Goal: Find specific page/section: Find specific page/section

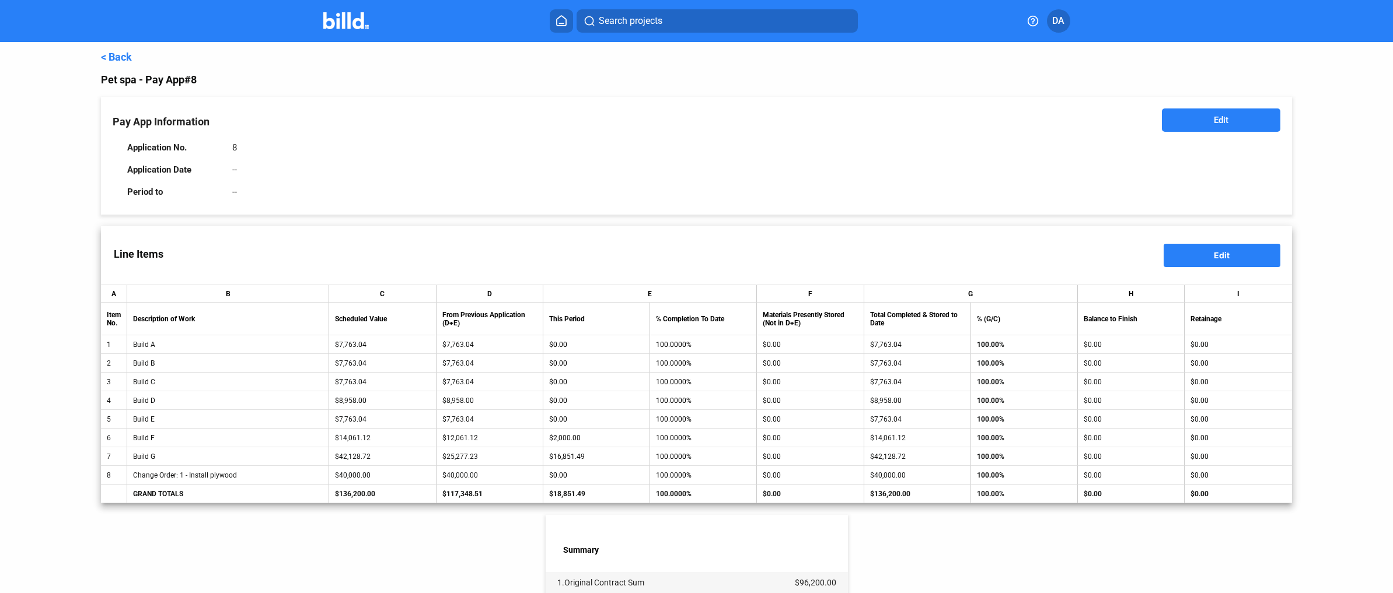
click at [117, 64] on div "< Back Pet spa - Pay App #8 Pay App Information Edit Application No. 8 Applicat…" at bounding box center [696, 479] width 1190 height 874
click at [118, 57] on link "< Back" at bounding box center [116, 57] width 31 height 12
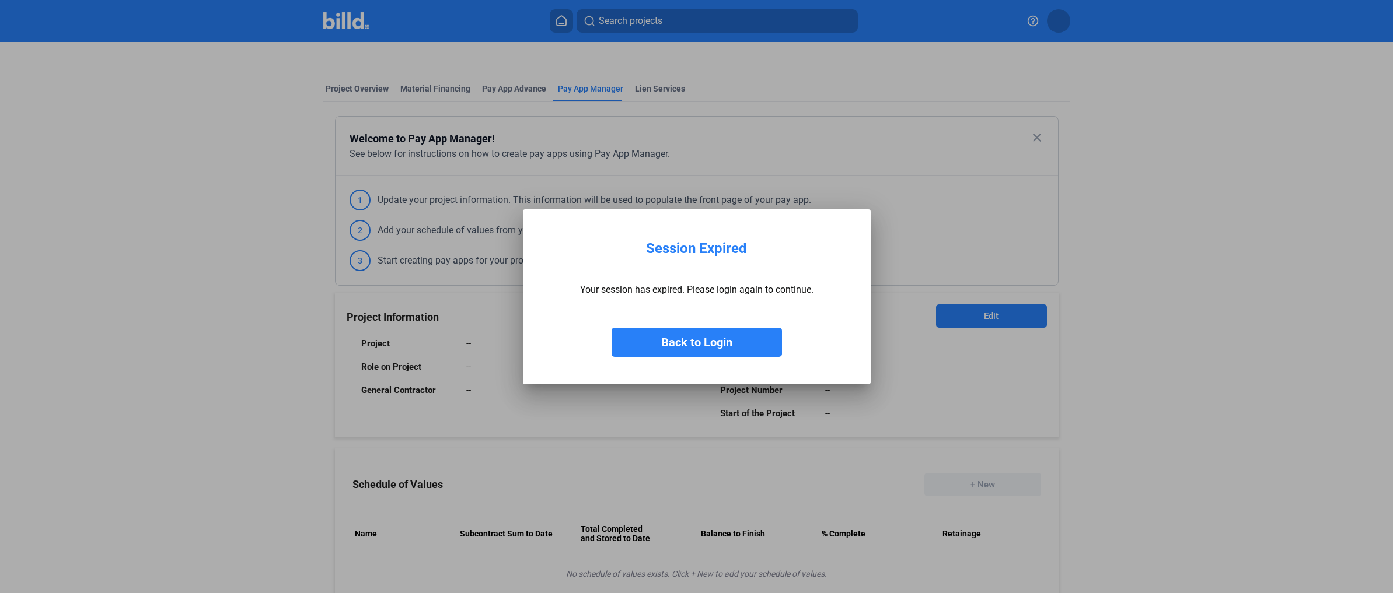
click at [719, 335] on button "Back to Login" at bounding box center [697, 342] width 170 height 29
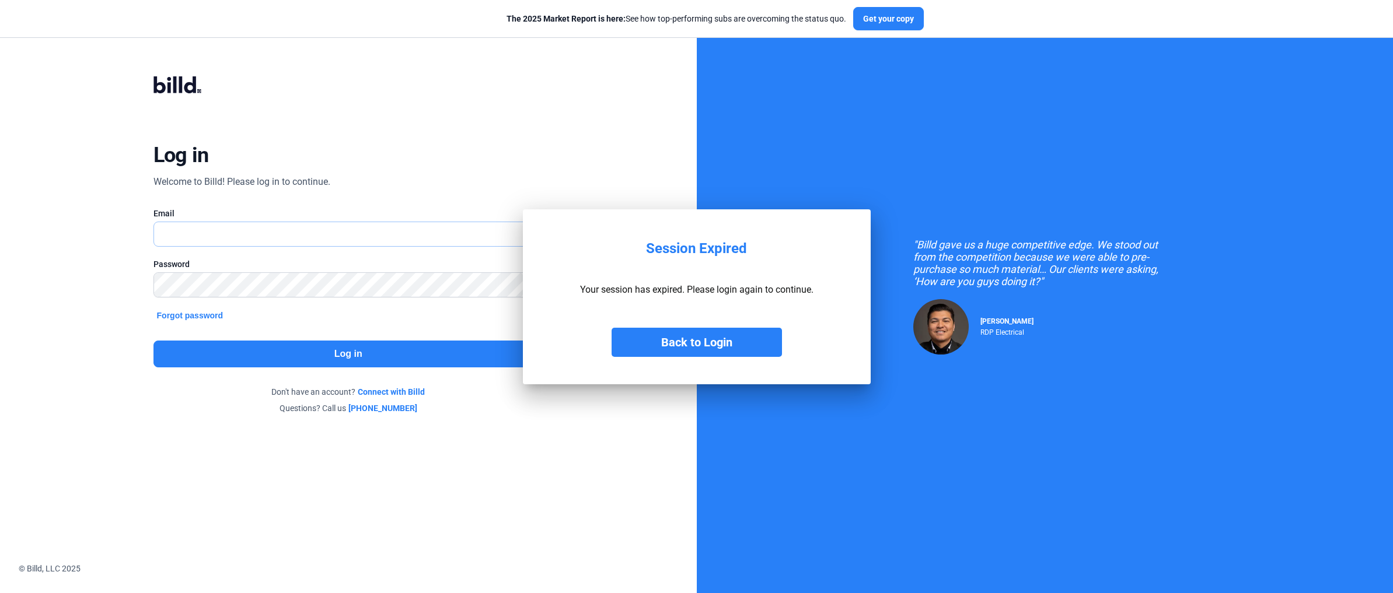
type input "[EMAIL_ADDRESS][DOMAIN_NAME]"
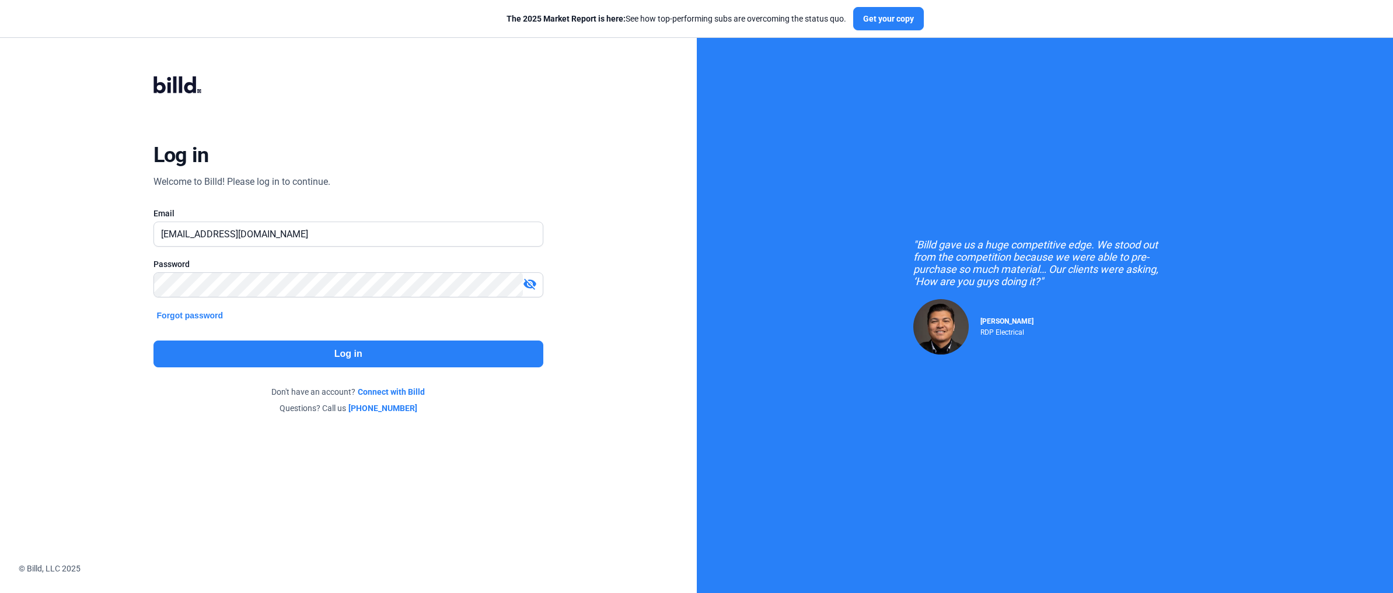
click at [455, 358] on button "Log in" at bounding box center [348, 354] width 390 height 27
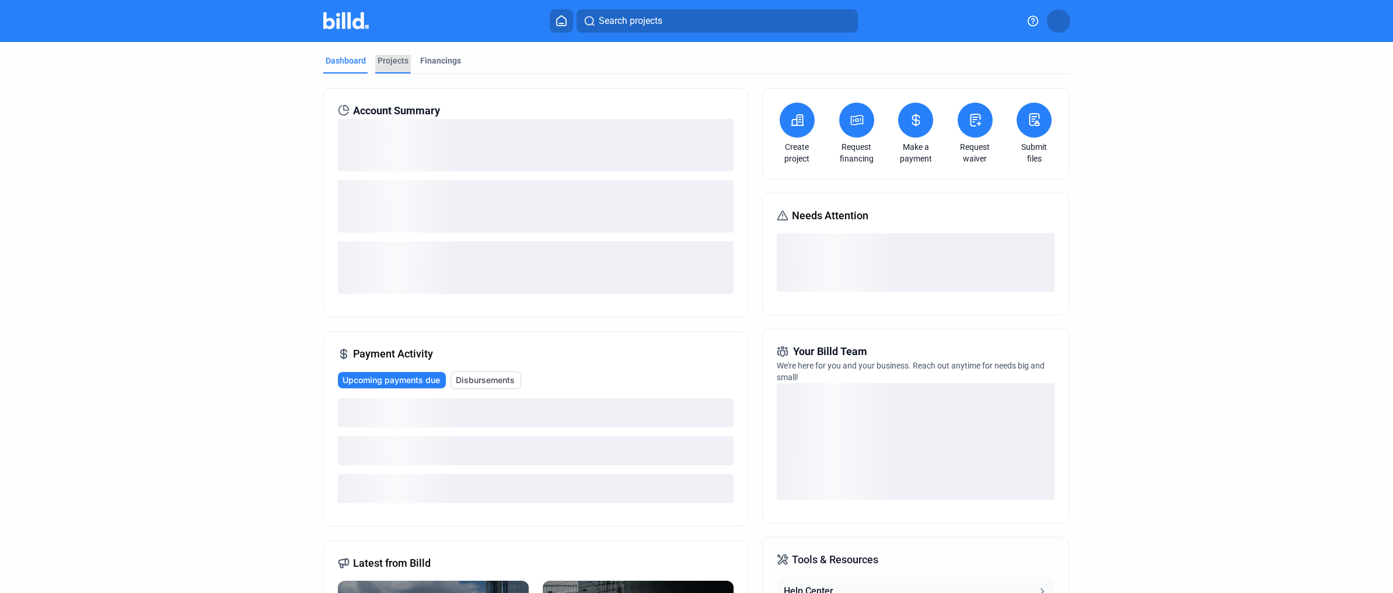
click at [388, 60] on div "Projects" at bounding box center [393, 61] width 31 height 12
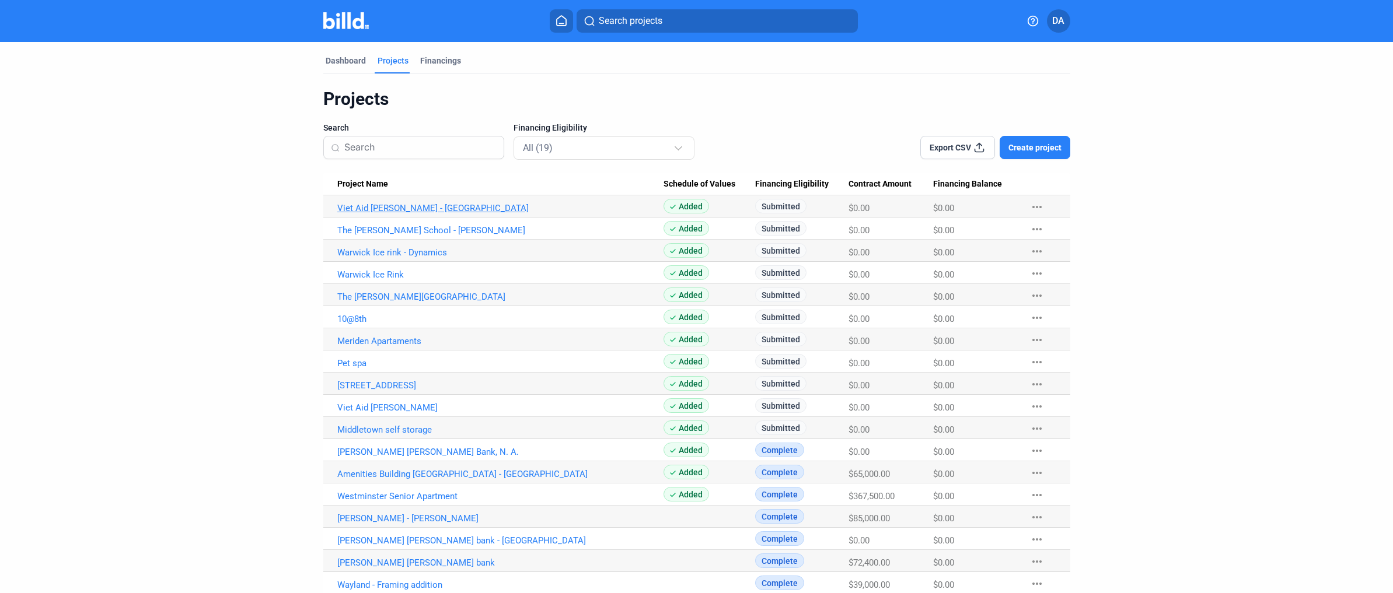
click at [385, 209] on link "Viet Aid [PERSON_NAME] - [GEOGRAPHIC_DATA]" at bounding box center [500, 208] width 326 height 11
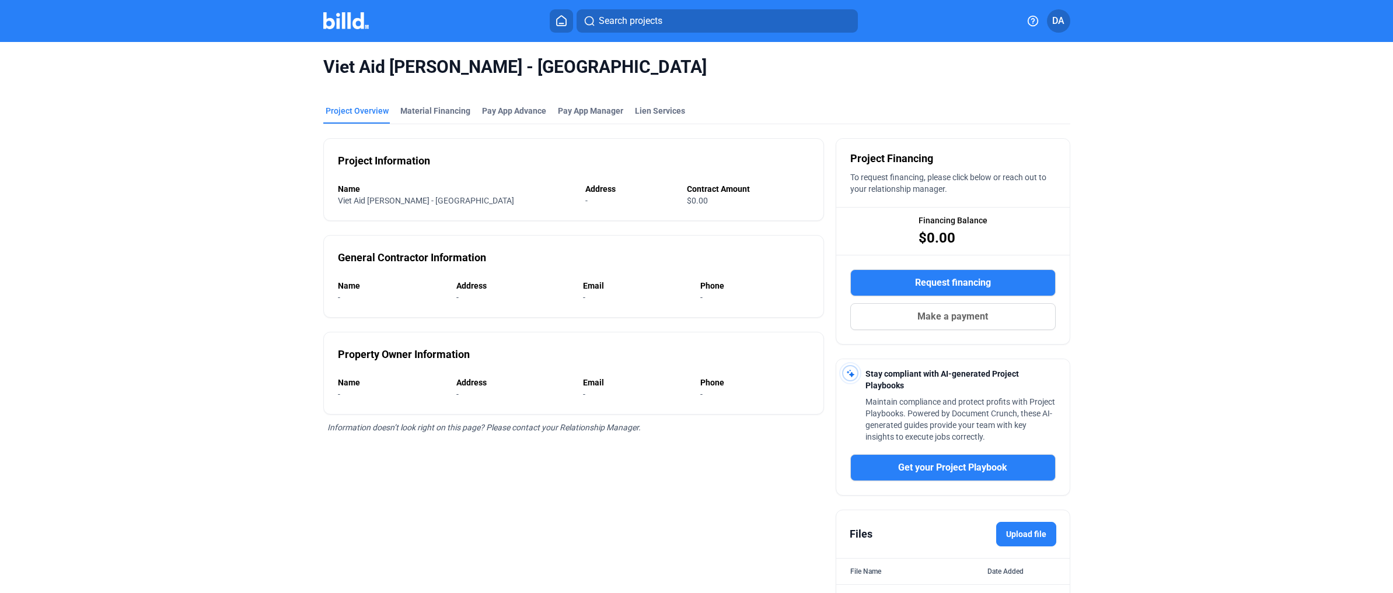
click at [563, 26] on button at bounding box center [561, 20] width 23 height 23
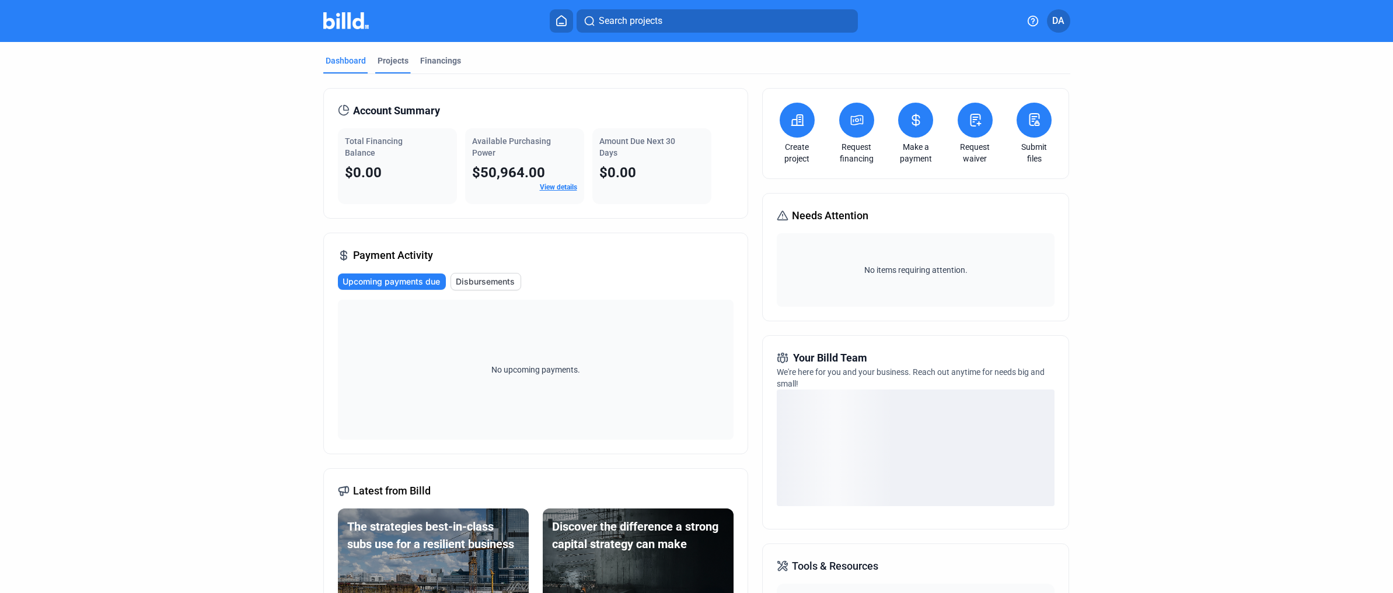
click at [398, 67] on div "Projects" at bounding box center [393, 64] width 36 height 19
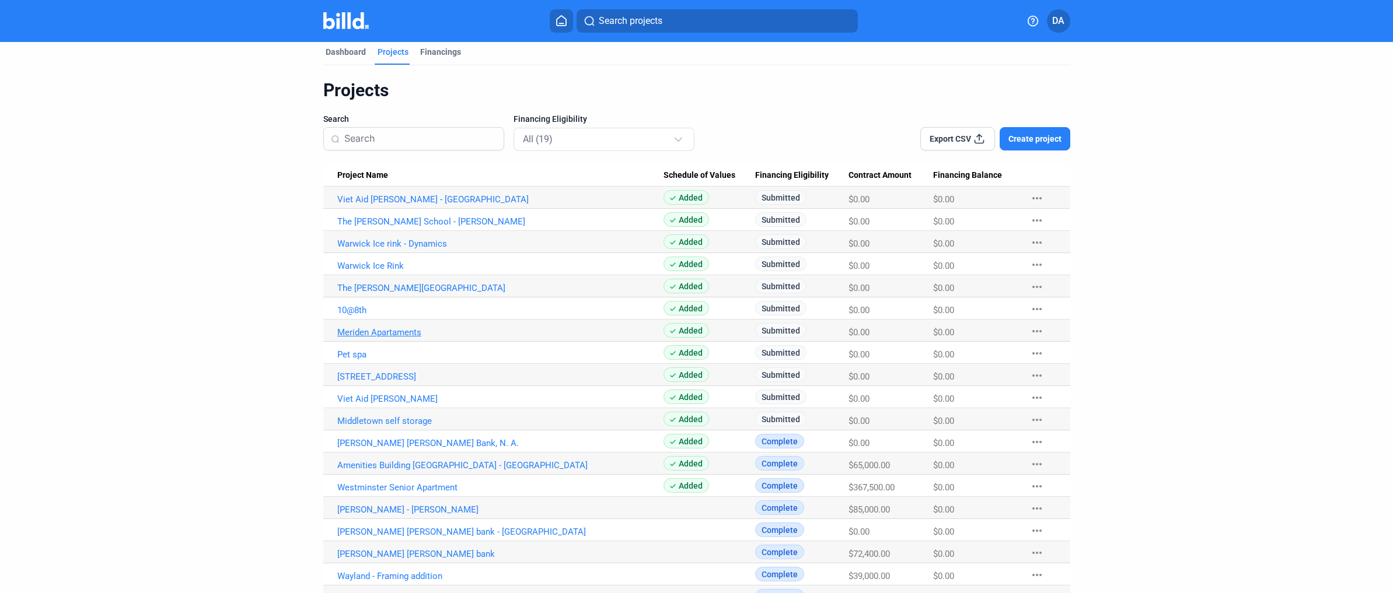
scroll to position [15, 0]
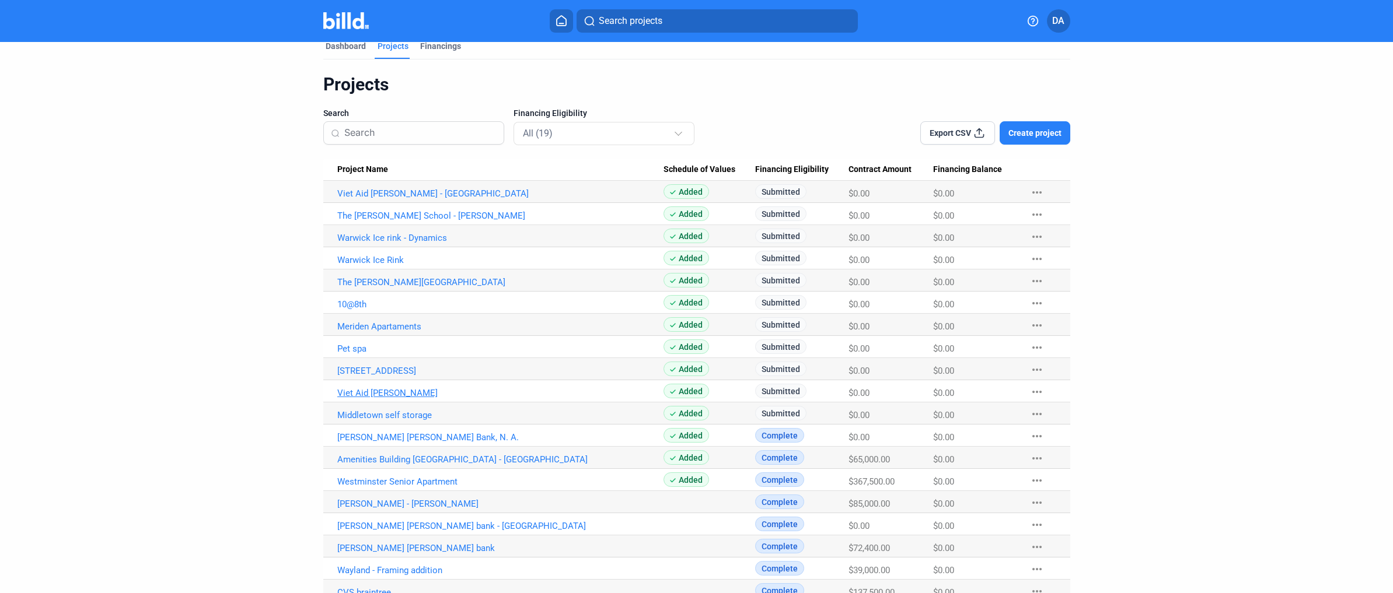
click at [379, 395] on link "Viet Aid [PERSON_NAME]" at bounding box center [500, 393] width 326 height 11
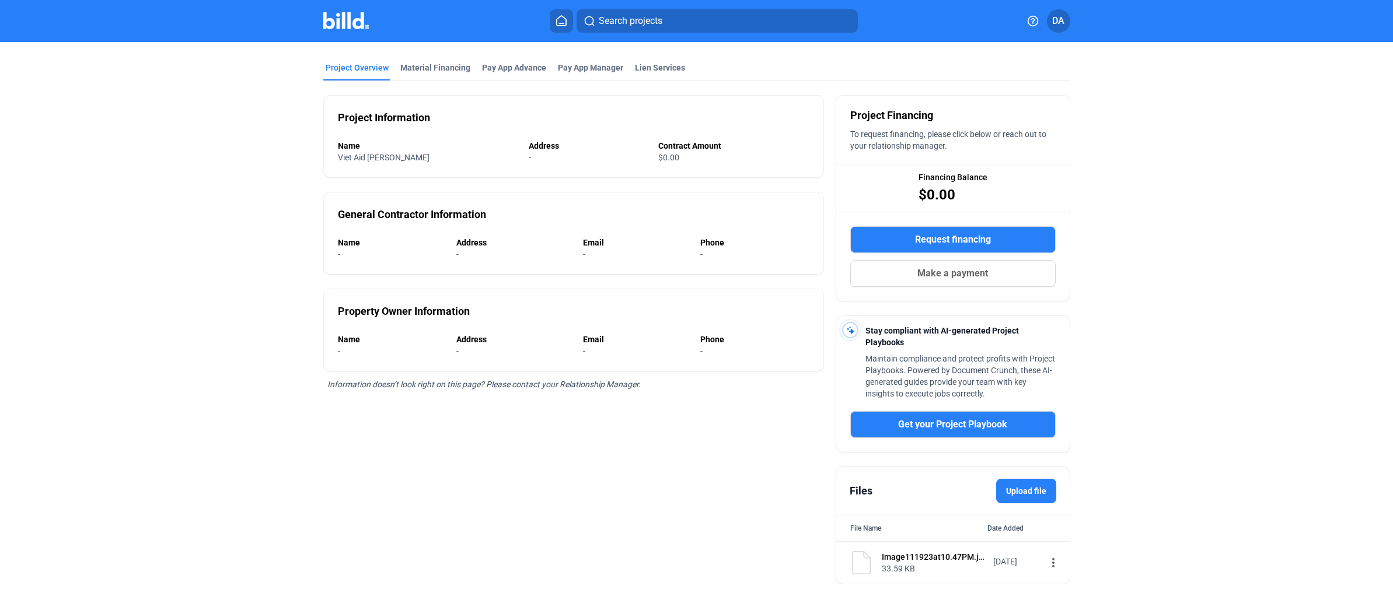
scroll to position [78, 0]
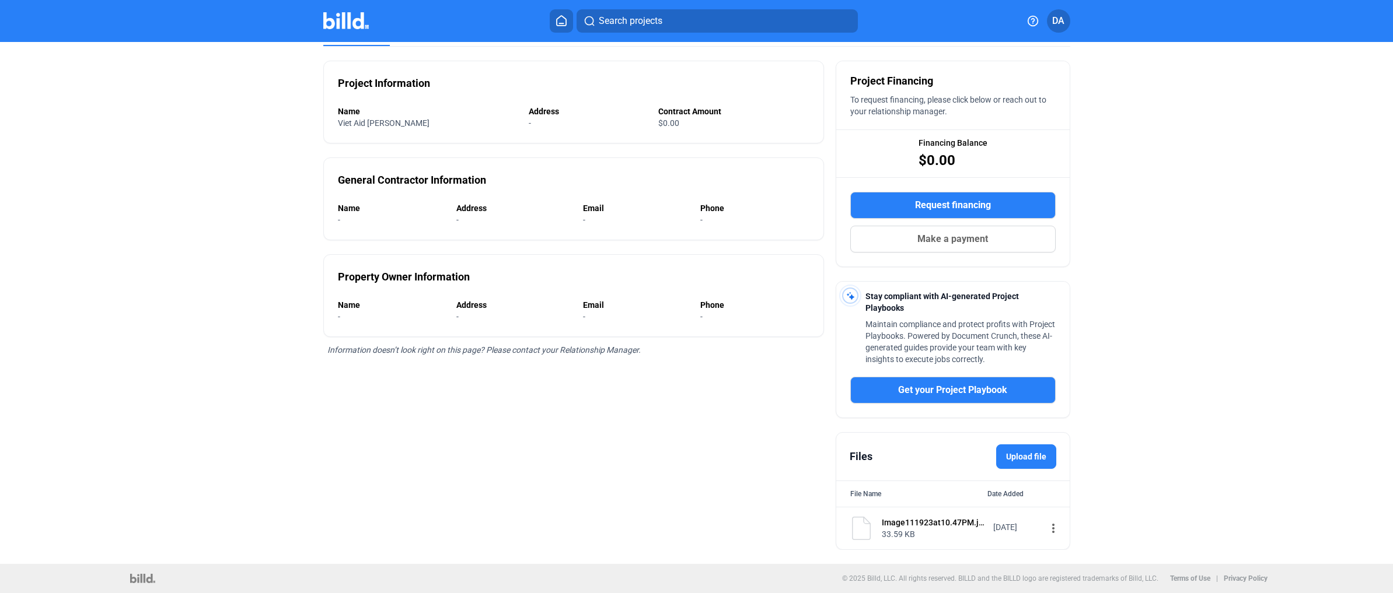
click at [1015, 530] on div "[DATE]" at bounding box center [1016, 528] width 47 height 12
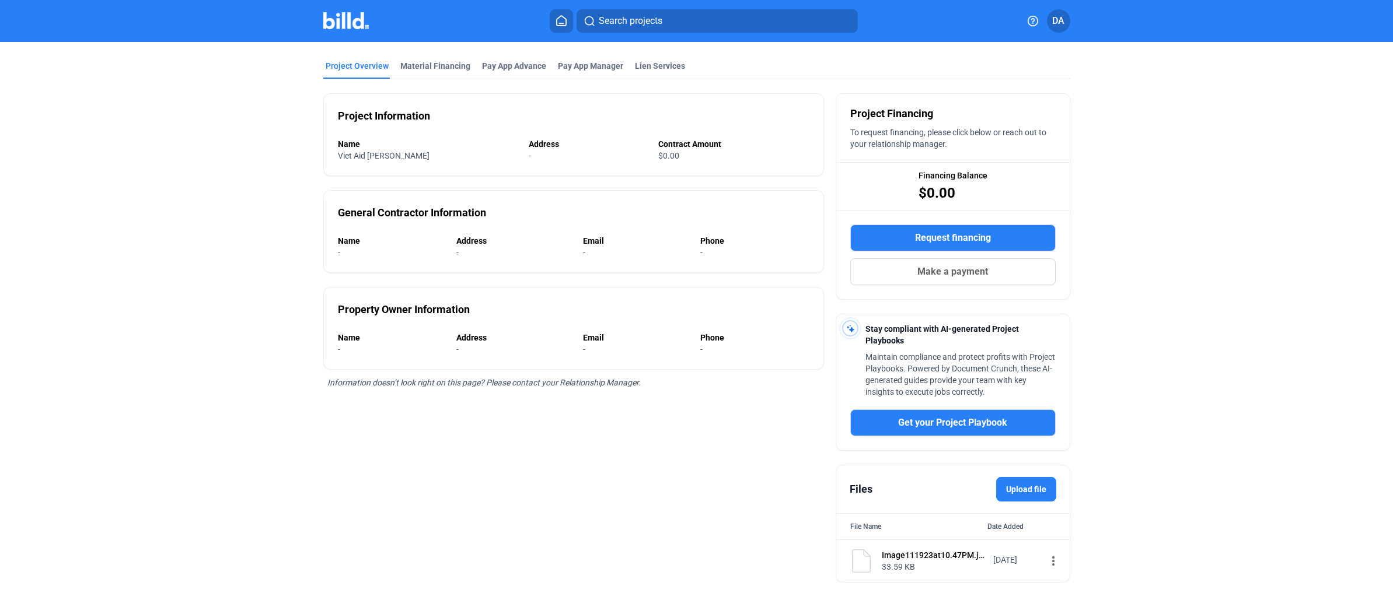
scroll to position [0, 0]
